Goal: Task Accomplishment & Management: Complete application form

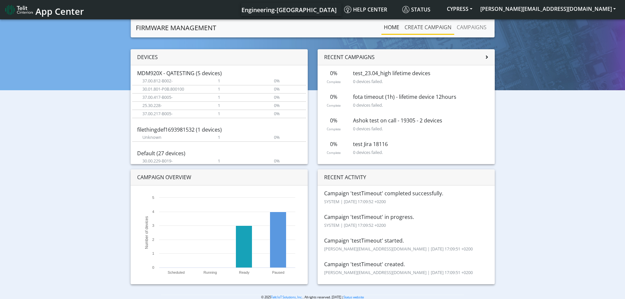
click at [424, 29] on link "Create campaign" at bounding box center [428, 27] width 52 height 13
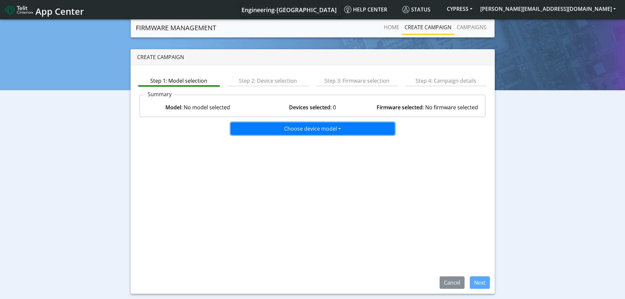
click at [314, 130] on button "Choose device model" at bounding box center [313, 128] width 164 height 12
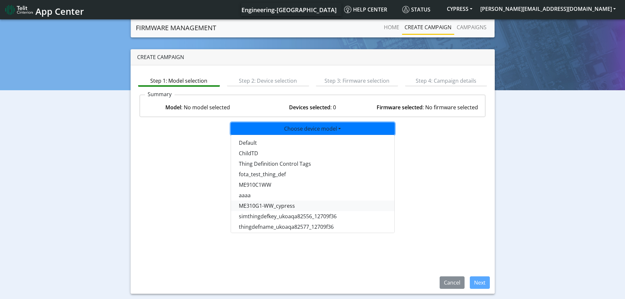
click at [277, 208] on button "ME310G1-WW_cypress" at bounding box center [313, 206] width 164 height 11
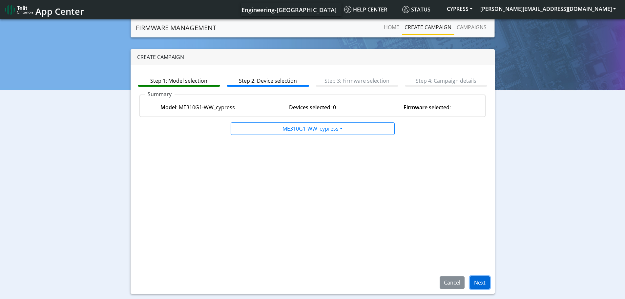
click at [481, 284] on button "Next" at bounding box center [480, 282] width 20 height 12
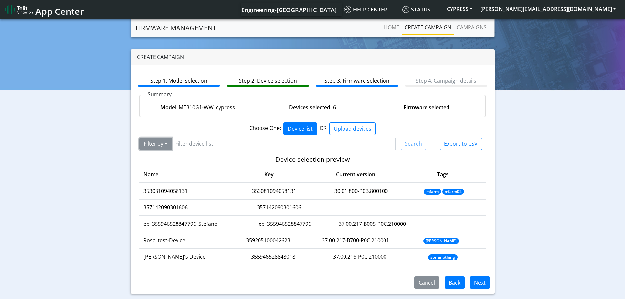
click at [161, 141] on button "Filter by" at bounding box center [155, 144] width 32 height 12
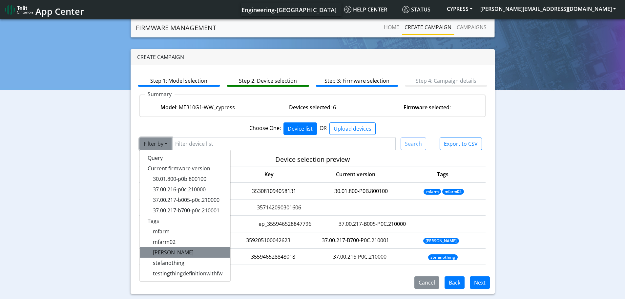
click at [163, 250] on span "[PERSON_NAME]" at bounding box center [173, 252] width 41 height 7
type input "[PERSON_NAME]"
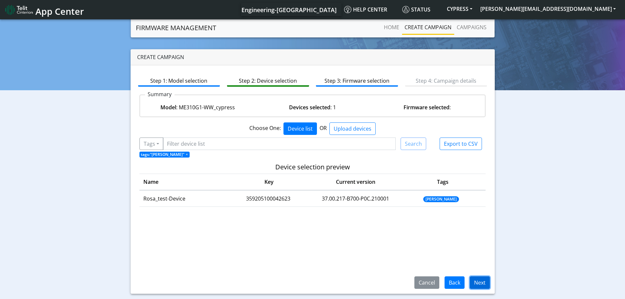
click at [481, 282] on button "Next" at bounding box center [480, 282] width 20 height 12
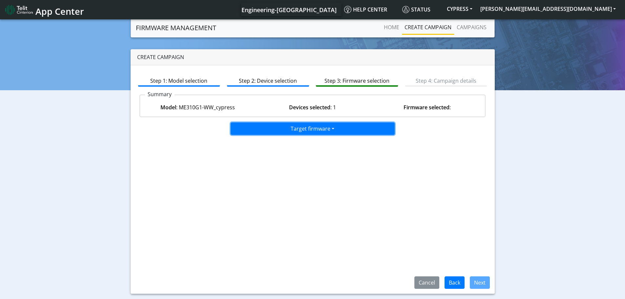
click at [305, 128] on button "Target firmware" at bounding box center [313, 128] width 164 height 12
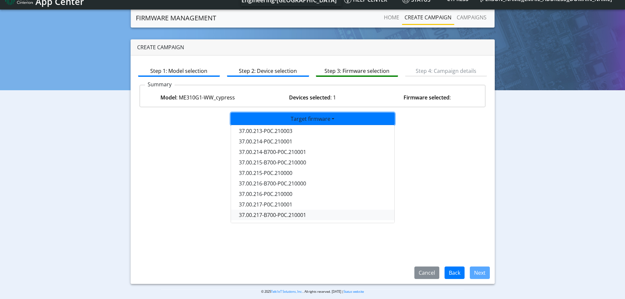
scroll to position [15, 0]
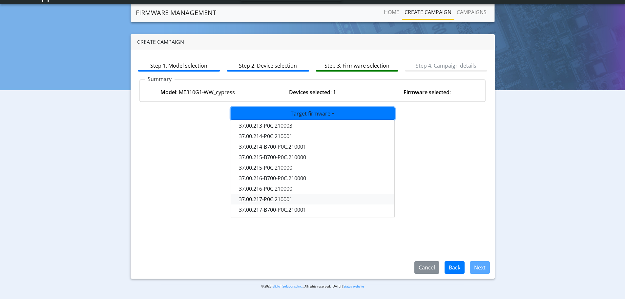
click at [286, 199] on button "37.00.217-P0C.210001" at bounding box center [313, 199] width 164 height 11
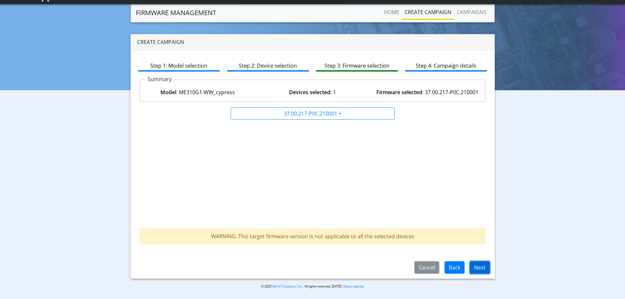
click at [484, 266] on button "Next" at bounding box center [480, 267] width 20 height 12
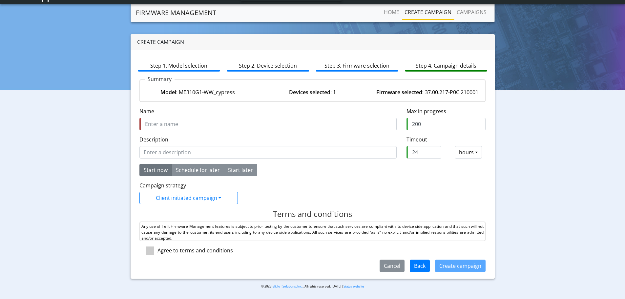
click at [191, 130] on input "Name" at bounding box center [267, 124] width 257 height 12
type input "highlifetimeTest"
drag, startPoint x: 417, startPoint y: 159, endPoint x: 389, endPoint y: 159, distance: 27.9
click at [391, 159] on div "Description Timeout required and should be greater than 0 Timeout Timeout (hour…" at bounding box center [313, 150] width 356 height 28
type input "0.1"
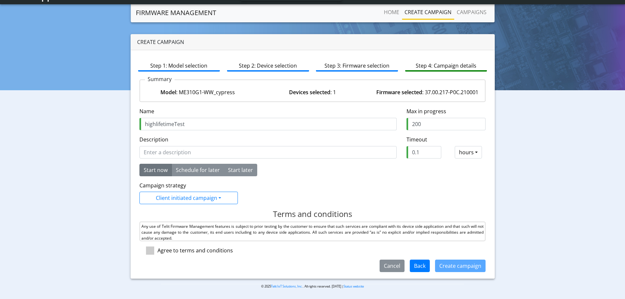
click at [459, 272] on div "Cancel Back Create campaign" at bounding box center [313, 266] width 356 height 12
click at [155, 254] on div at bounding box center [148, 250] width 18 height 8
click at [152, 255] on span at bounding box center [150, 250] width 8 height 8
click at [158, 251] on input "checkbox" at bounding box center [160, 248] width 4 height 4
checkbox input "true"
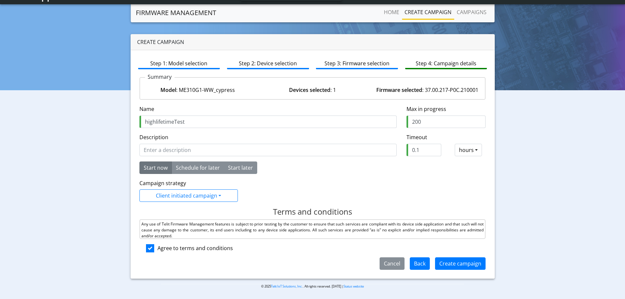
scroll to position [10, 0]
click at [242, 170] on button "Start later" at bounding box center [240, 167] width 33 height 12
click at [157, 168] on button "Start now" at bounding box center [155, 167] width 32 height 12
click at [439, 263] on button "Create campaign" at bounding box center [460, 263] width 51 height 12
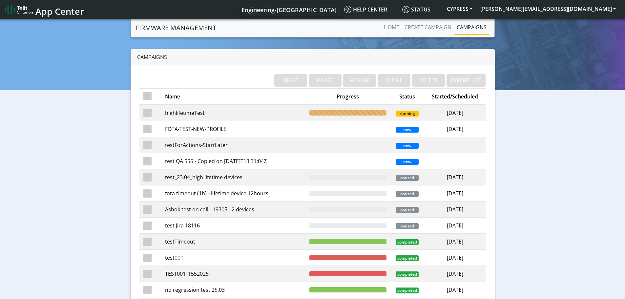
click at [199, 111] on td "highlifetimeTest" at bounding box center [233, 113] width 144 height 16
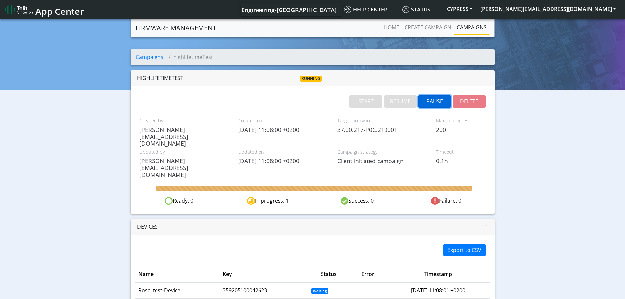
click at [430, 106] on button "PAUSE" at bounding box center [434, 101] width 33 height 12
drag, startPoint x: 436, startPoint y: 103, endPoint x: 340, endPoint y: 25, distance: 123.6
click at [436, 103] on button "PAUSE" at bounding box center [434, 101] width 33 height 12
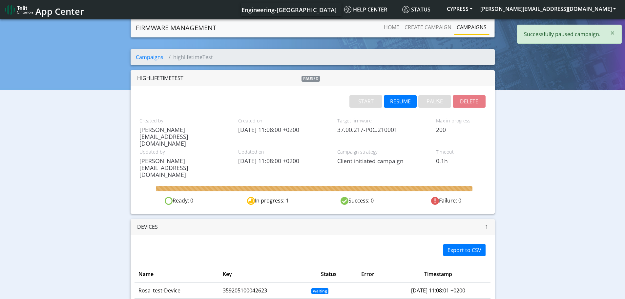
click at [470, 28] on link "Campaigns" at bounding box center [471, 27] width 35 height 13
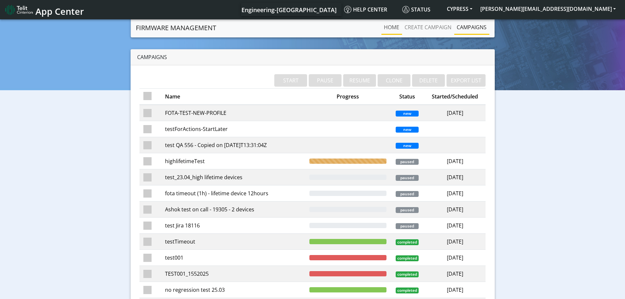
click at [387, 27] on link "Home" at bounding box center [391, 27] width 21 height 13
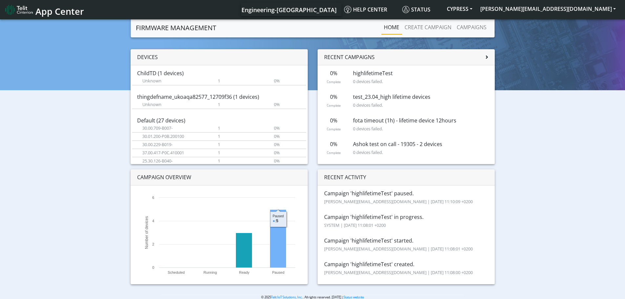
click at [281, 232] on rect at bounding box center [278, 239] width 16 height 58
click at [468, 29] on link "Campaigns" at bounding box center [471, 27] width 35 height 13
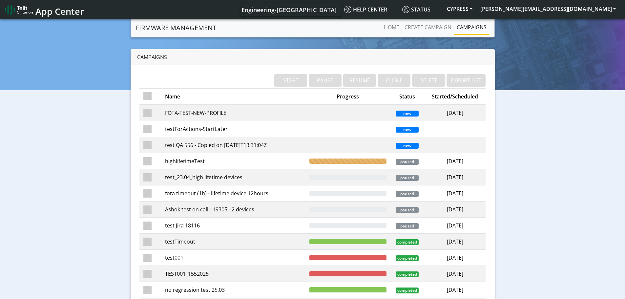
click at [233, 166] on td "highlifetimeTest" at bounding box center [233, 161] width 144 height 16
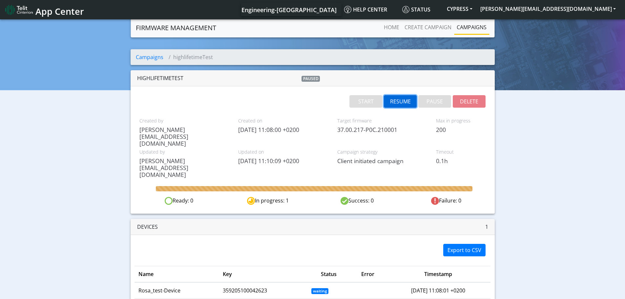
click at [402, 102] on button "RESUME" at bounding box center [400, 101] width 33 height 12
click at [382, 26] on link "Home" at bounding box center [391, 27] width 21 height 13
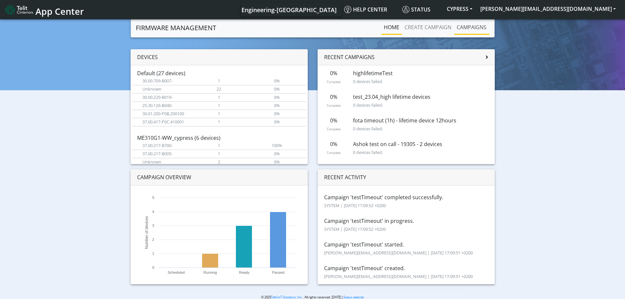
click at [471, 27] on link "Campaigns" at bounding box center [471, 27] width 35 height 13
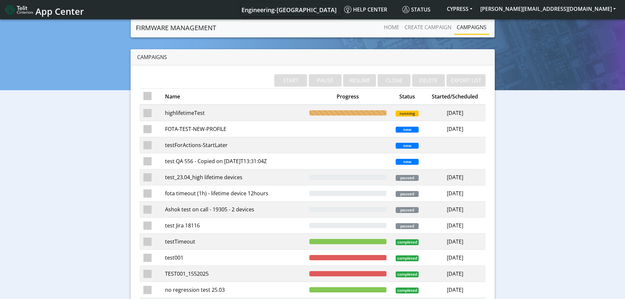
click at [245, 114] on td "highlifetimeTest" at bounding box center [233, 113] width 144 height 16
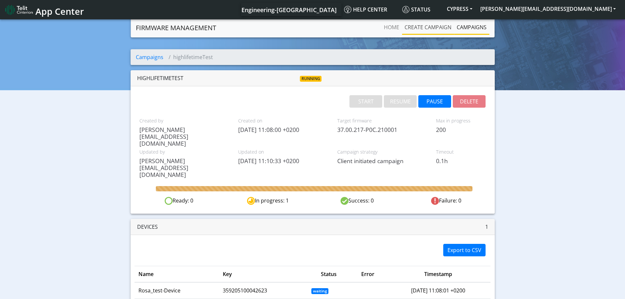
click at [427, 25] on link "Create campaign" at bounding box center [428, 27] width 52 height 13
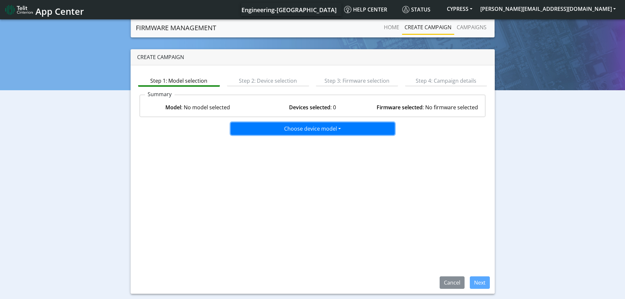
click at [344, 129] on button "Choose device model" at bounding box center [313, 128] width 164 height 12
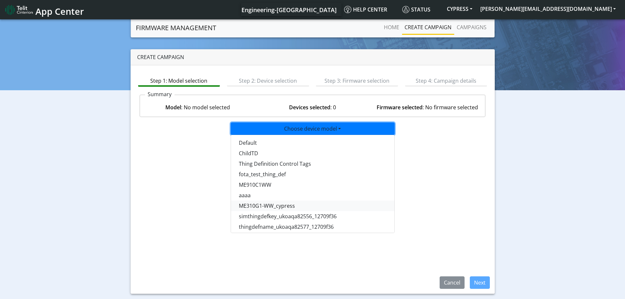
click at [314, 207] on button "ME310G1-WW_cypress" at bounding box center [313, 206] width 164 height 11
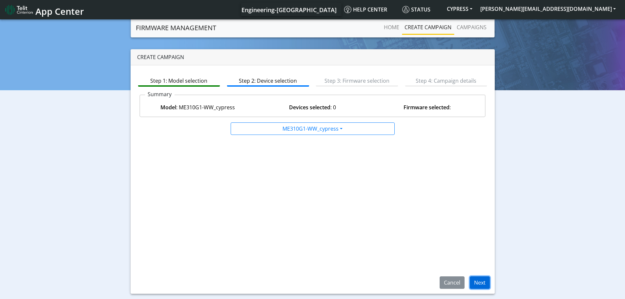
click at [480, 283] on button "Next" at bounding box center [480, 282] width 20 height 12
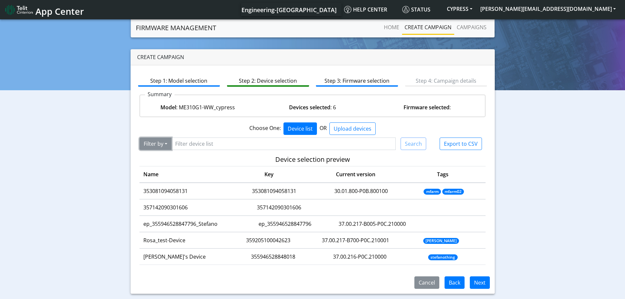
click at [160, 144] on button "Filter by" at bounding box center [155, 144] width 32 height 12
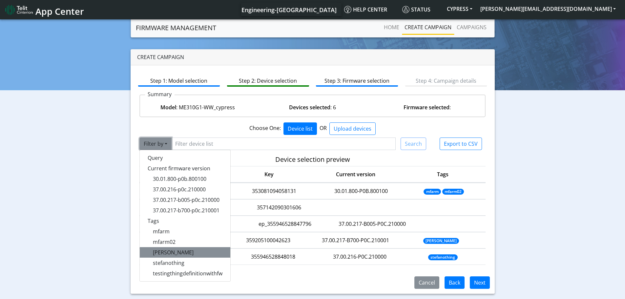
click at [170, 252] on button "[PERSON_NAME]" at bounding box center [185, 252] width 91 height 11
type input "[PERSON_NAME]"
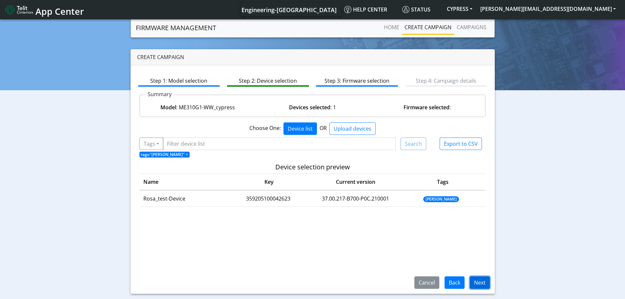
click at [485, 283] on button "Next" at bounding box center [480, 282] width 20 height 12
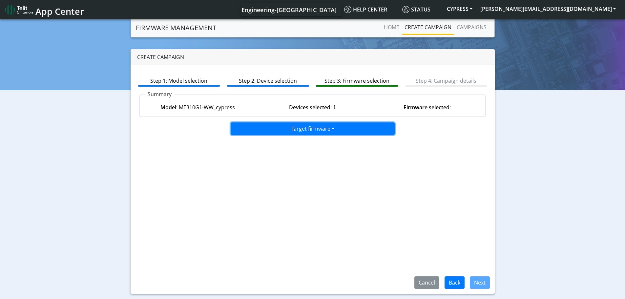
click at [346, 130] on button "Target firmware" at bounding box center [313, 128] width 164 height 12
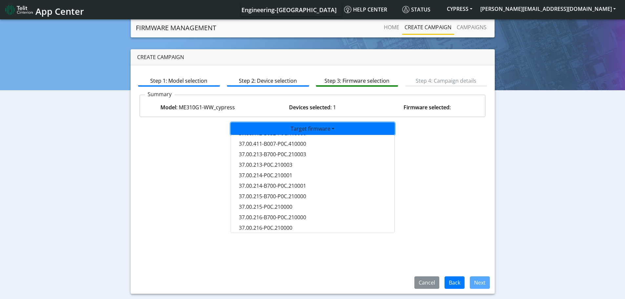
scroll to position [54, 0]
click at [307, 228] on button "37.00.217-B700-P0C.210001" at bounding box center [313, 225] width 164 height 11
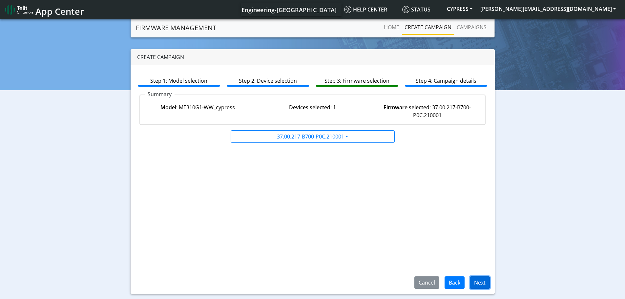
click at [484, 285] on button "Next" at bounding box center [480, 282] width 20 height 12
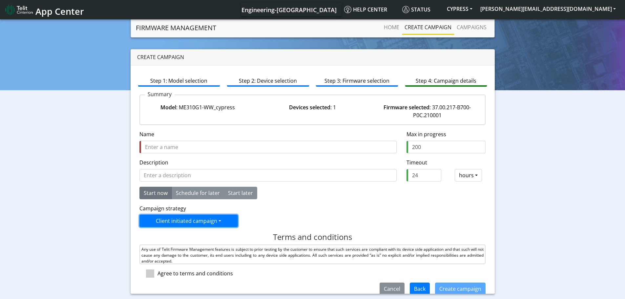
click at [227, 224] on button "Client initiated campaign" at bounding box center [188, 221] width 98 height 12
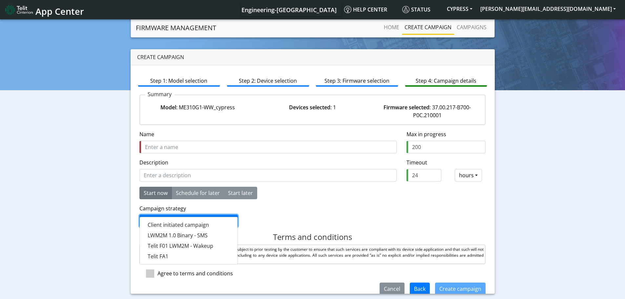
click at [288, 214] on div "Campaign strategy Client initiated campaign Client initiated campaign LWM2M 1.0…" at bounding box center [313, 215] width 356 height 23
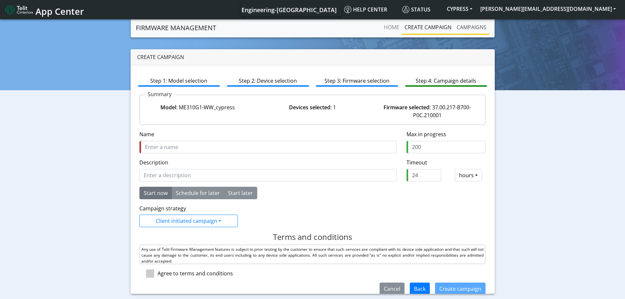
click at [465, 29] on link "Campaigns" at bounding box center [471, 27] width 35 height 13
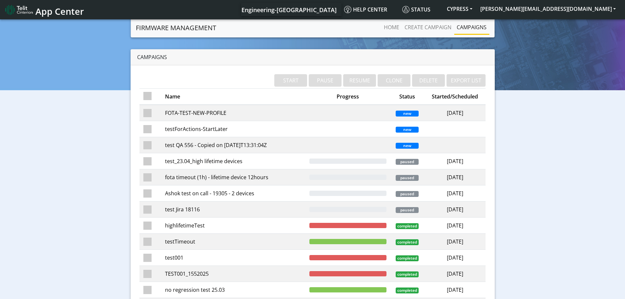
click at [251, 227] on td "highlifetimeTest" at bounding box center [233, 226] width 144 height 16
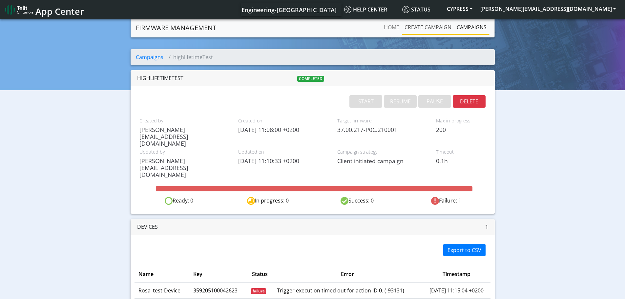
click at [436, 27] on link "Create campaign" at bounding box center [428, 27] width 52 height 13
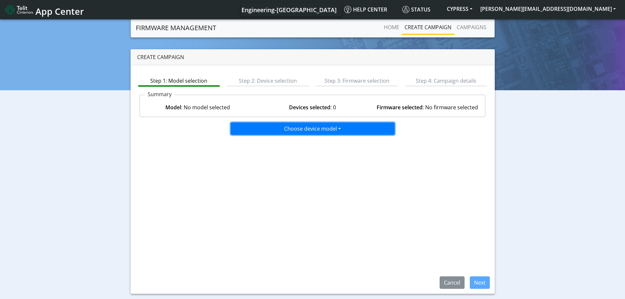
click at [357, 132] on button "Choose device model" at bounding box center [313, 128] width 164 height 12
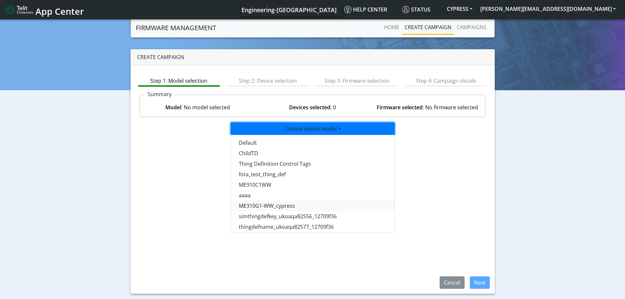
click at [272, 207] on button "ME310G1-WW_cypress" at bounding box center [313, 206] width 164 height 11
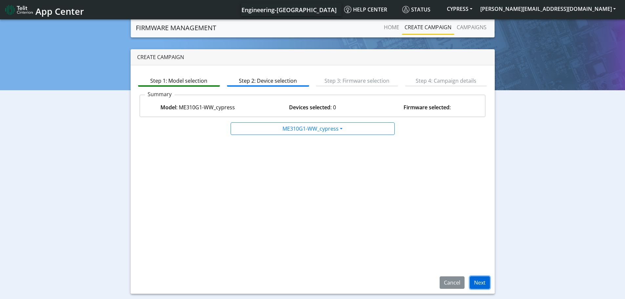
click at [482, 281] on button "Next" at bounding box center [480, 282] width 20 height 12
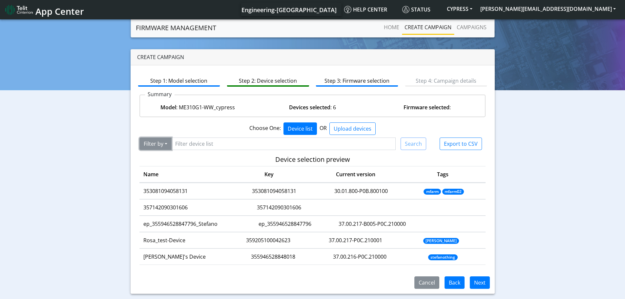
click at [164, 146] on button "Filter by" at bounding box center [155, 144] width 32 height 12
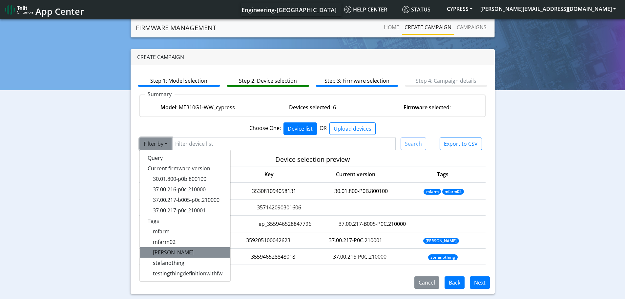
click at [162, 251] on span "[PERSON_NAME]" at bounding box center [173, 252] width 41 height 7
type input "[PERSON_NAME]"
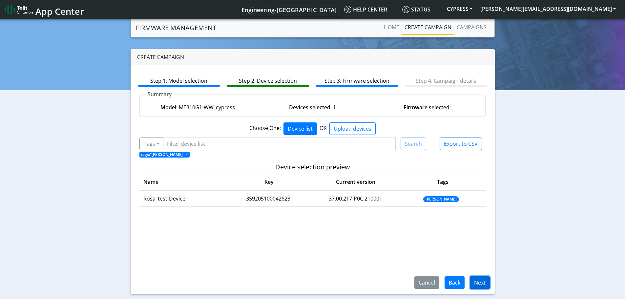
click at [489, 283] on button "Next" at bounding box center [480, 282] width 20 height 12
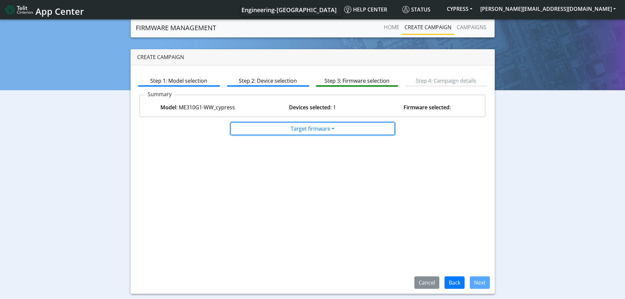
click at [341, 131] on button "Target firmware" at bounding box center [313, 128] width 164 height 12
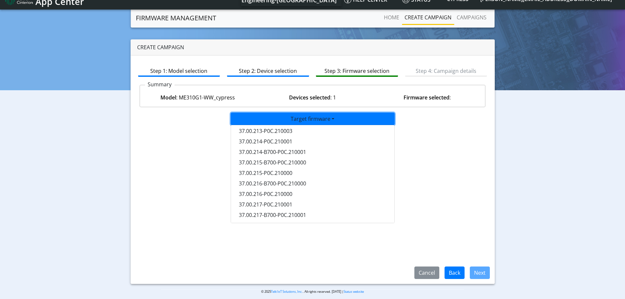
scroll to position [15, 0]
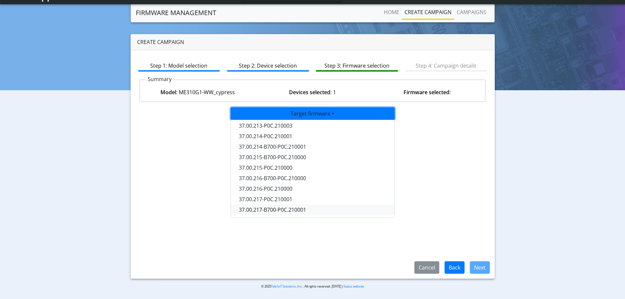
click at [314, 211] on button "37.00.217-B700-P0C.210001" at bounding box center [313, 209] width 164 height 11
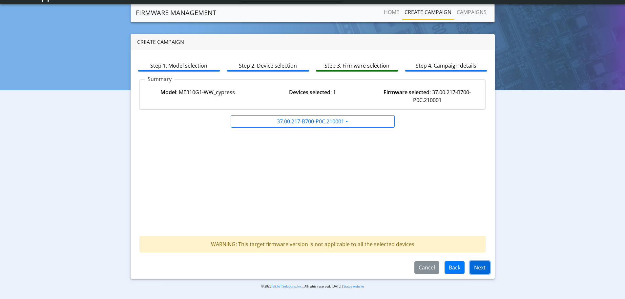
click at [484, 269] on button "Next" at bounding box center [480, 267] width 20 height 12
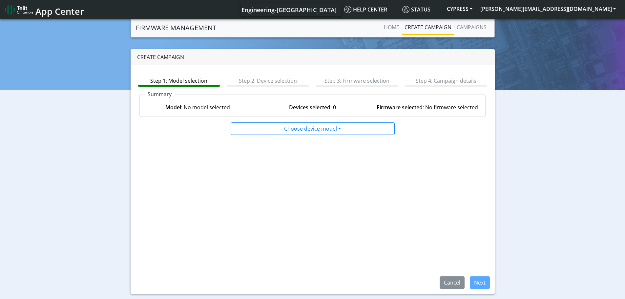
click at [54, 11] on span "App Center" at bounding box center [59, 11] width 49 height 12
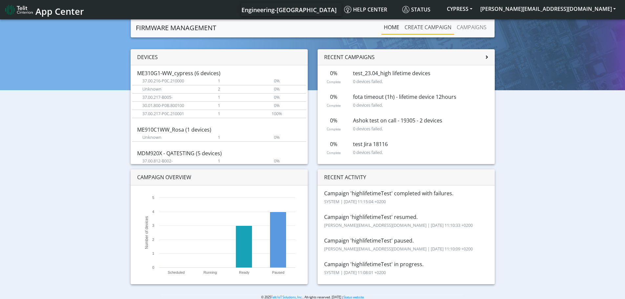
click at [428, 23] on link "Create campaign" at bounding box center [428, 27] width 52 height 13
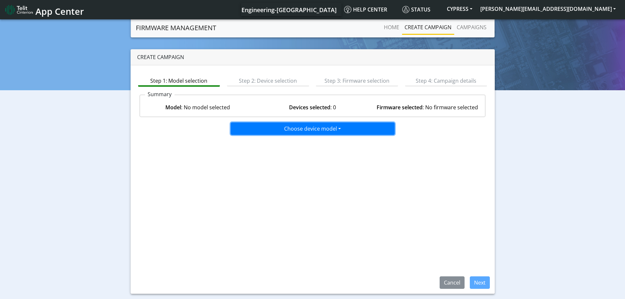
click at [330, 129] on button "Choose device model" at bounding box center [313, 128] width 164 height 12
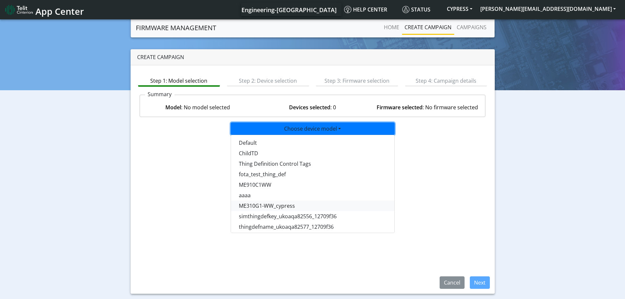
click at [316, 208] on button "ME310G1-WW_cypress" at bounding box center [313, 206] width 164 height 11
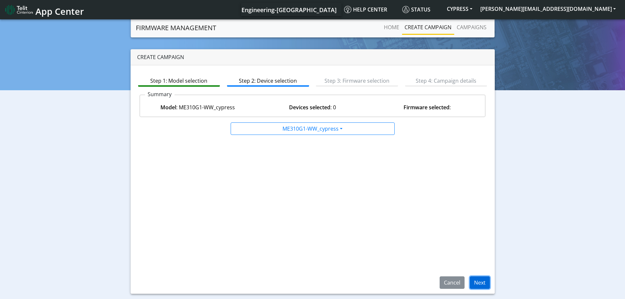
click at [485, 284] on button "Next" at bounding box center [480, 282] width 20 height 12
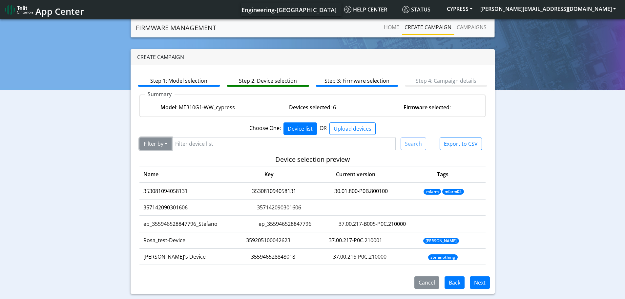
click at [161, 142] on button "Filter by" at bounding box center [155, 144] width 32 height 12
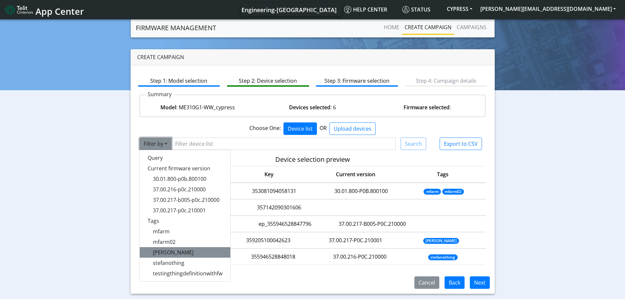
click at [167, 251] on button "[PERSON_NAME]" at bounding box center [185, 252] width 91 height 11
type input "[PERSON_NAME]"
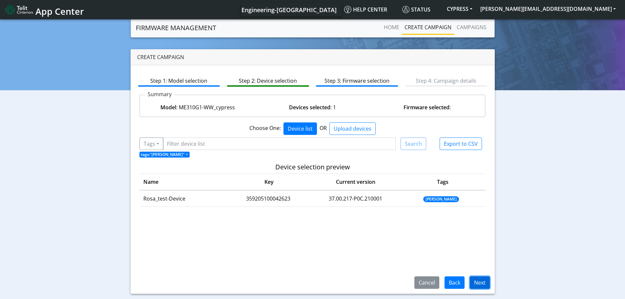
click at [487, 281] on button "Next" at bounding box center [480, 282] width 20 height 12
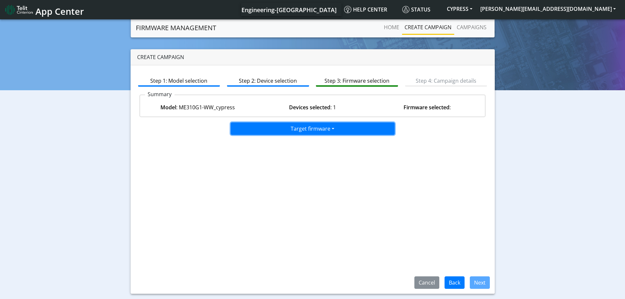
click at [353, 127] on button "Target firmware" at bounding box center [313, 128] width 164 height 12
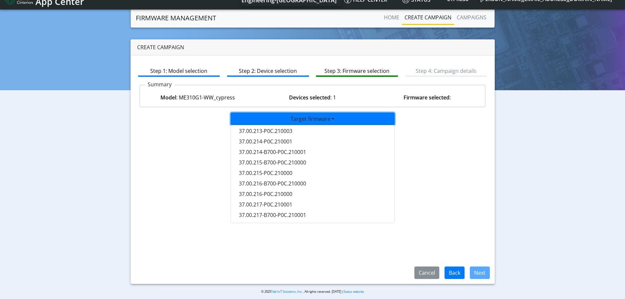
scroll to position [15, 0]
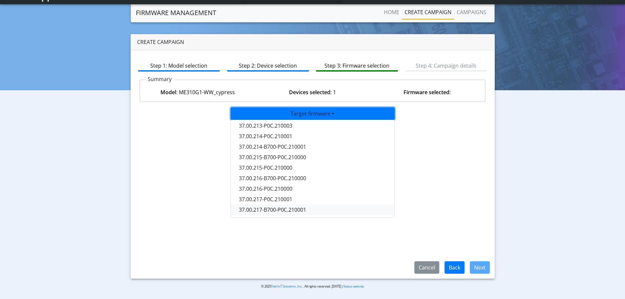
click at [283, 208] on button "37.00.217-B700-P0C.210001" at bounding box center [313, 209] width 164 height 11
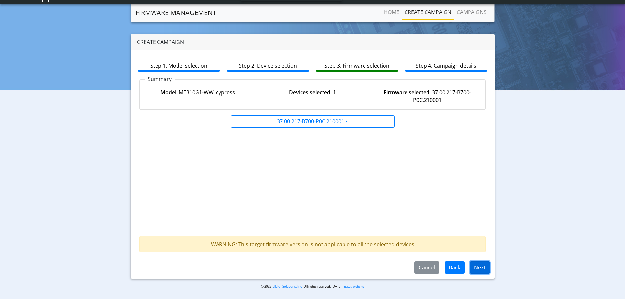
click at [479, 266] on button "Next" at bounding box center [480, 267] width 20 height 12
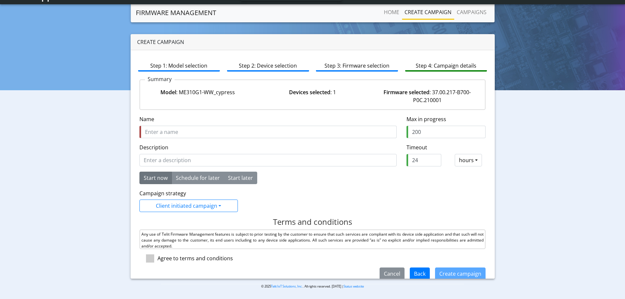
click at [380, 189] on form "Name is required Name Max in progress 200 Description Timeout required and shou…" at bounding box center [312, 197] width 347 height 165
